Goal: Ask a question

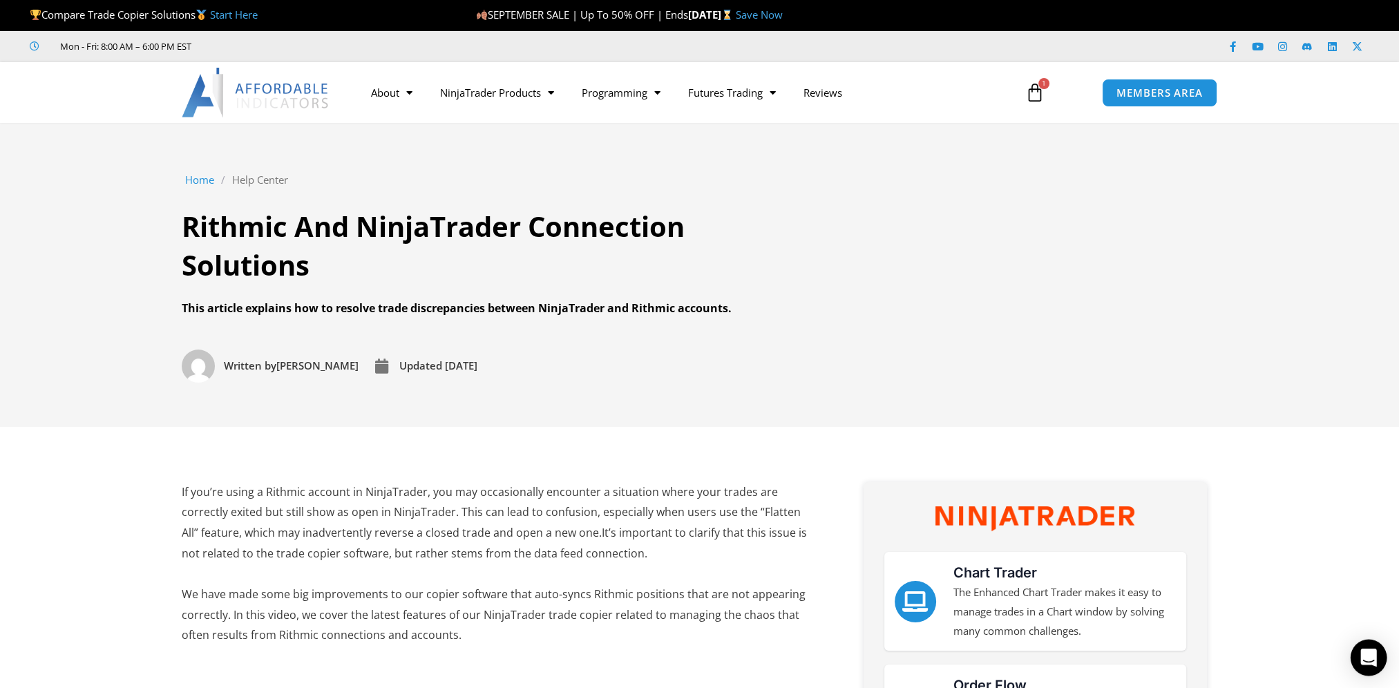
click at [1372, 663] on icon "Open Intercom Messenger" at bounding box center [1368, 658] width 16 height 18
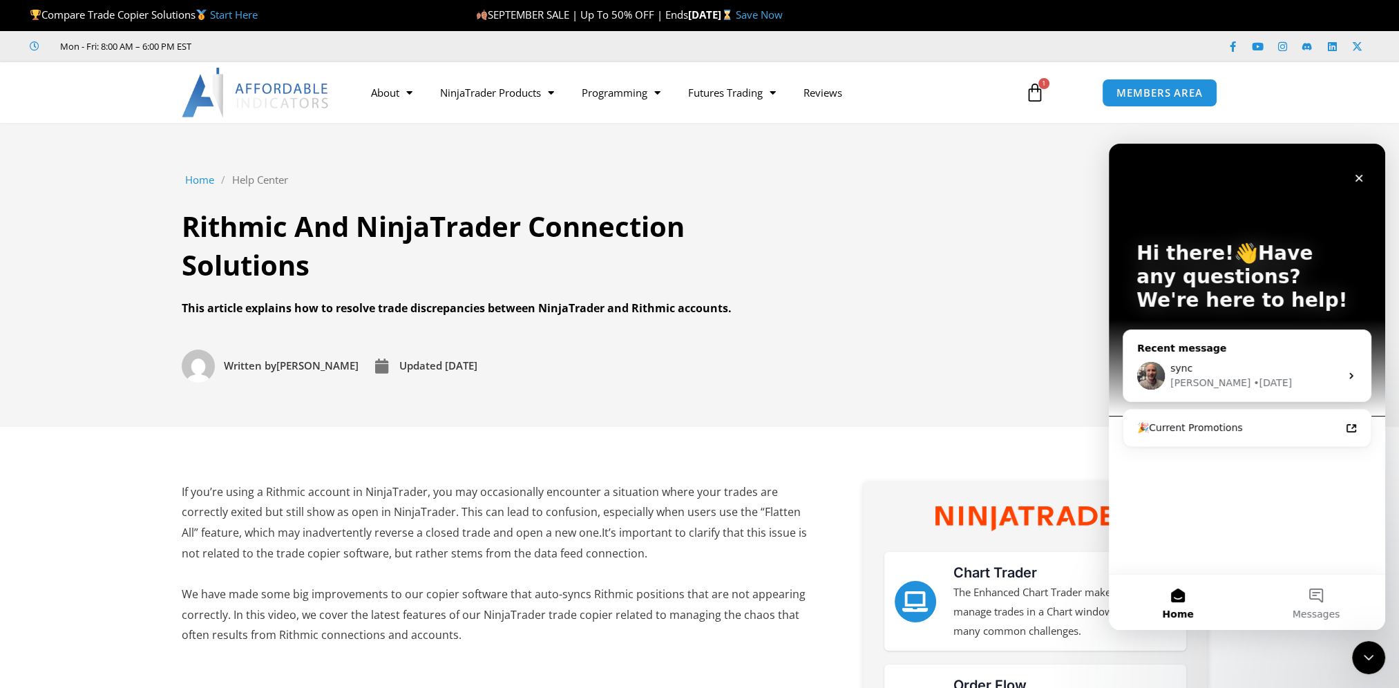
click at [1292, 378] on div "[PERSON_NAME] • [DATE]" at bounding box center [1255, 383] width 170 height 15
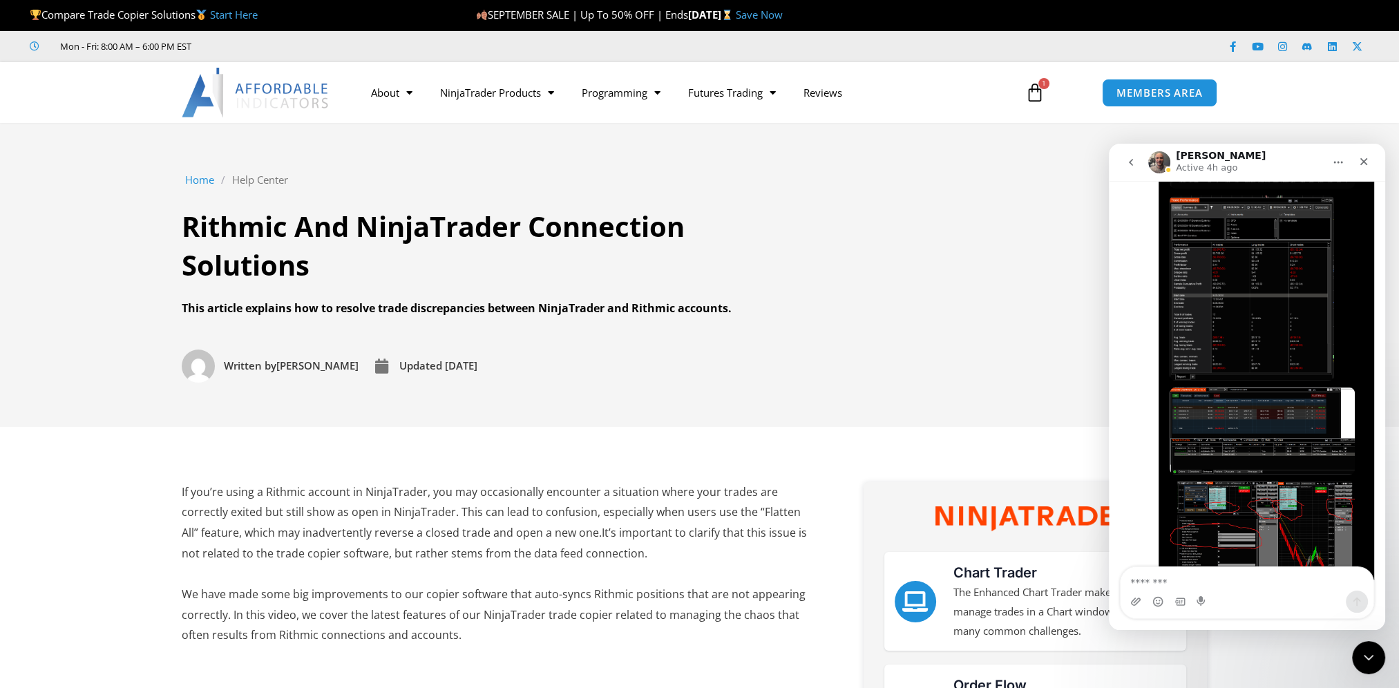
scroll to position [9085, 0]
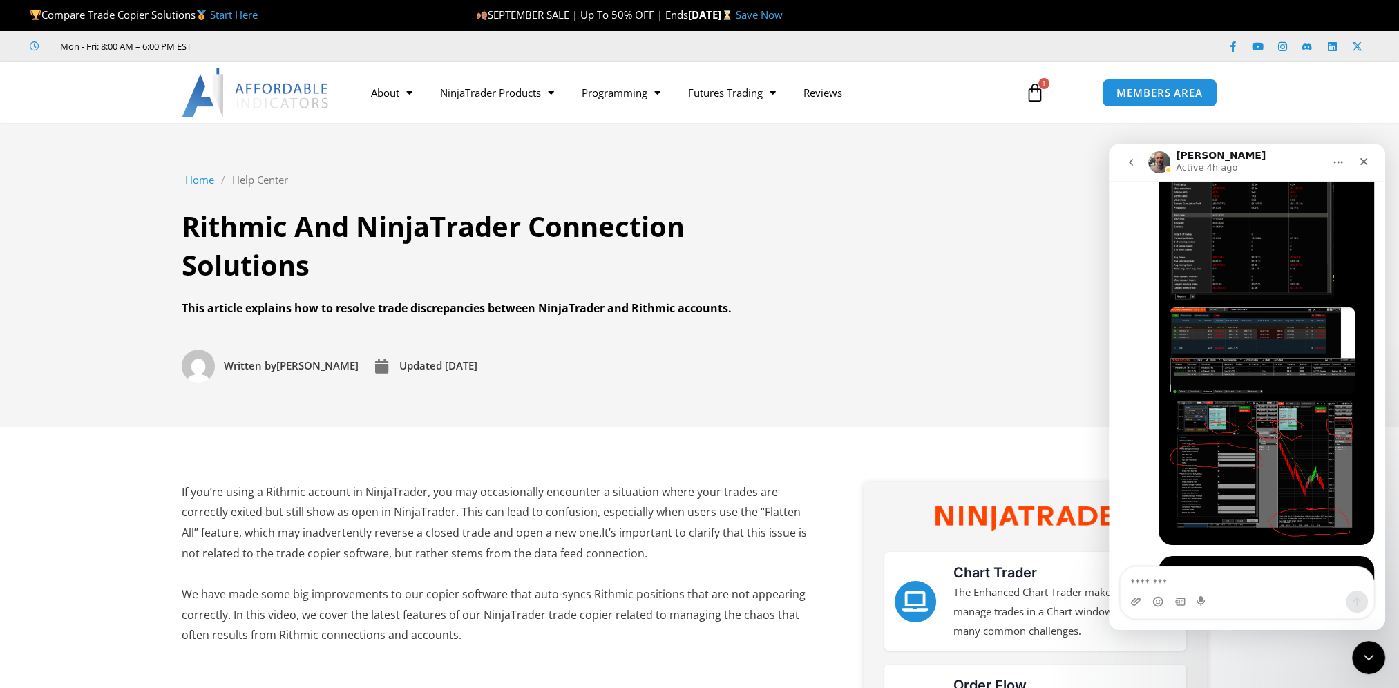
click at [1199, 589] on textarea "Message…" at bounding box center [1247, 578] width 253 height 23
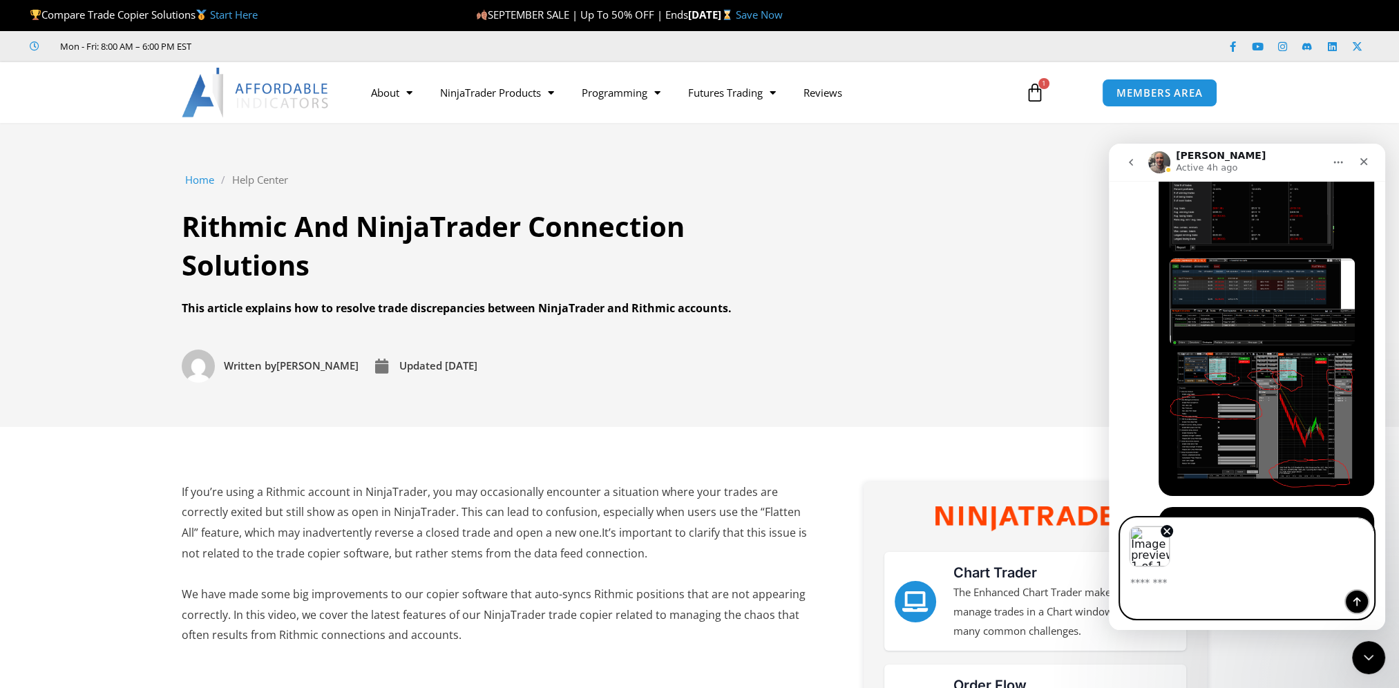
click at [1351, 605] on icon "Send a message…" at bounding box center [1356, 601] width 11 height 11
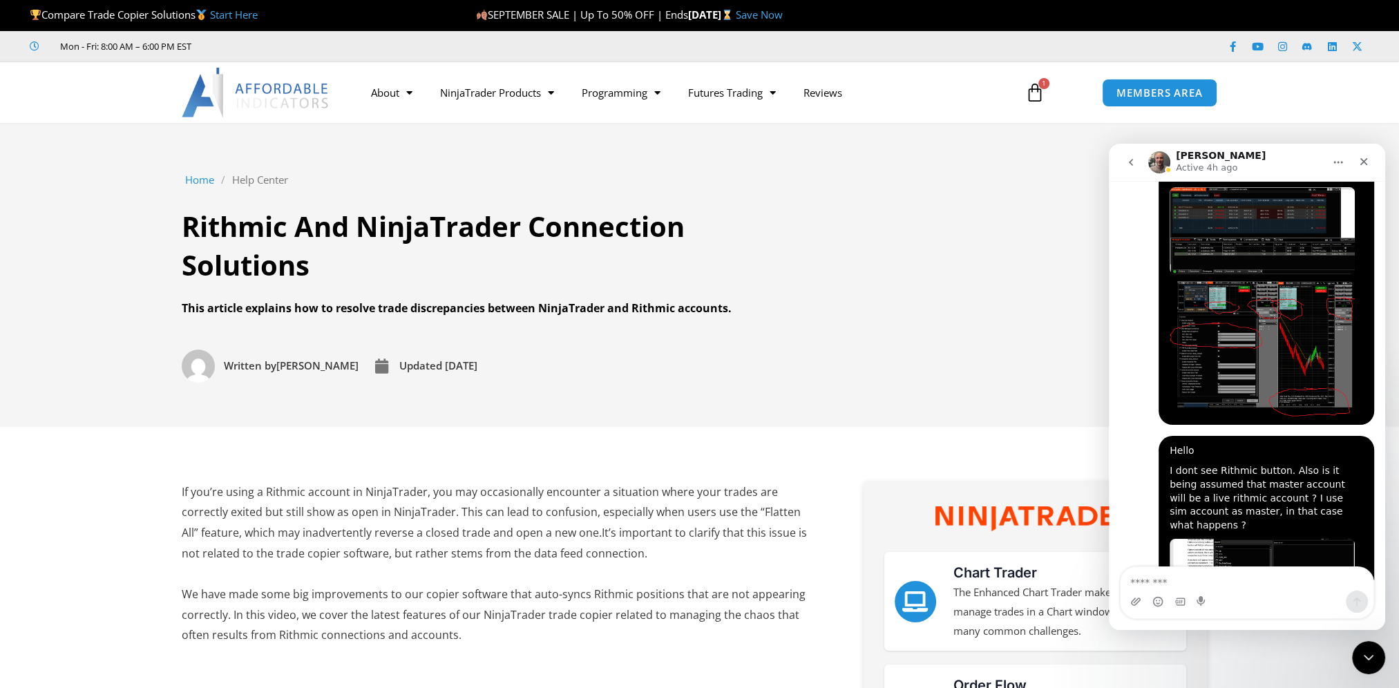
click at [1177, 584] on textarea "Message…" at bounding box center [1247, 578] width 253 height 23
type textarea "**********"
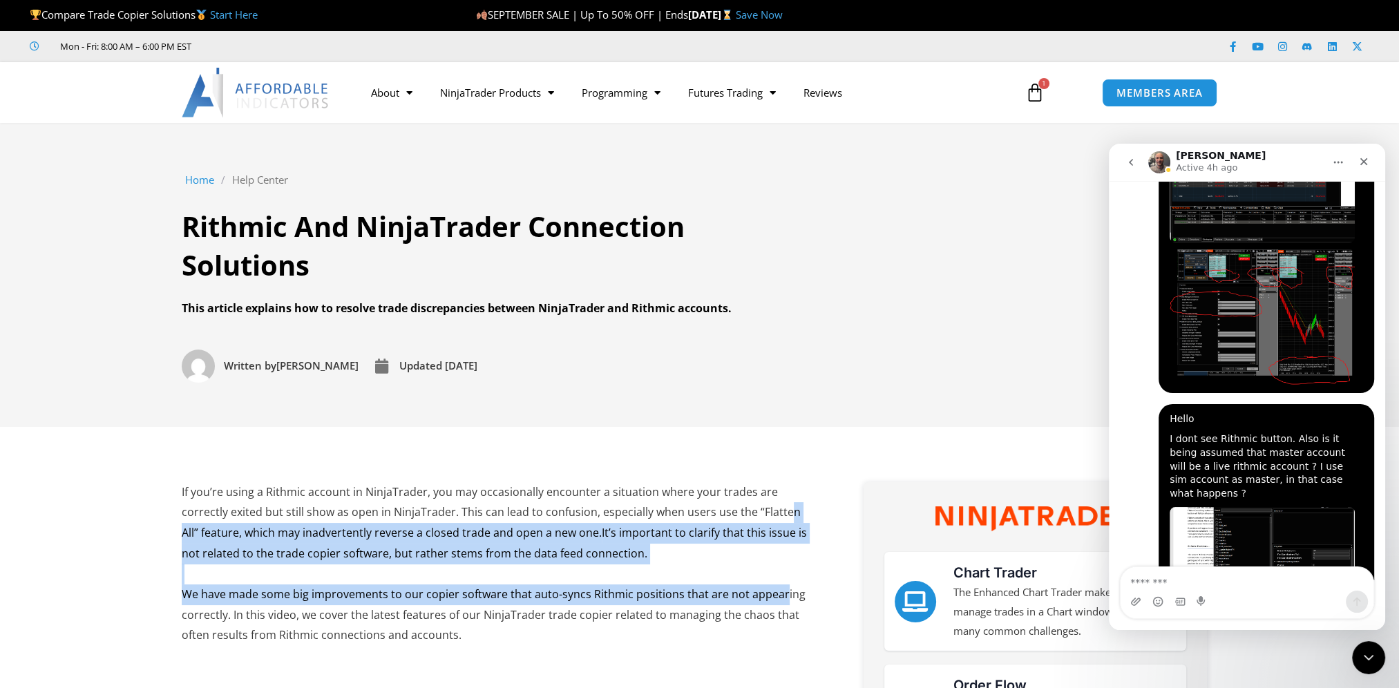
drag, startPoint x: 847, startPoint y: 586, endPoint x: 922, endPoint y: 523, distance: 98.1
